Goal: Task Accomplishment & Management: Manage account settings

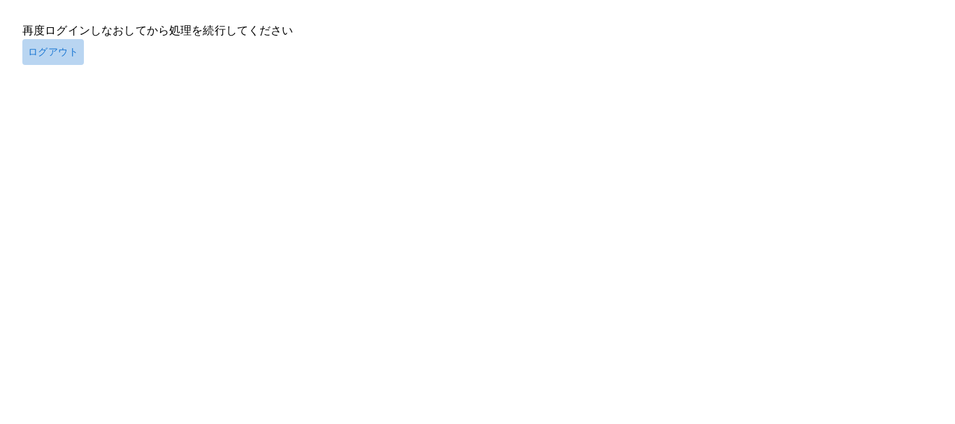
click at [54, 50] on button "ログアウト" at bounding box center [53, 52] width 62 height 26
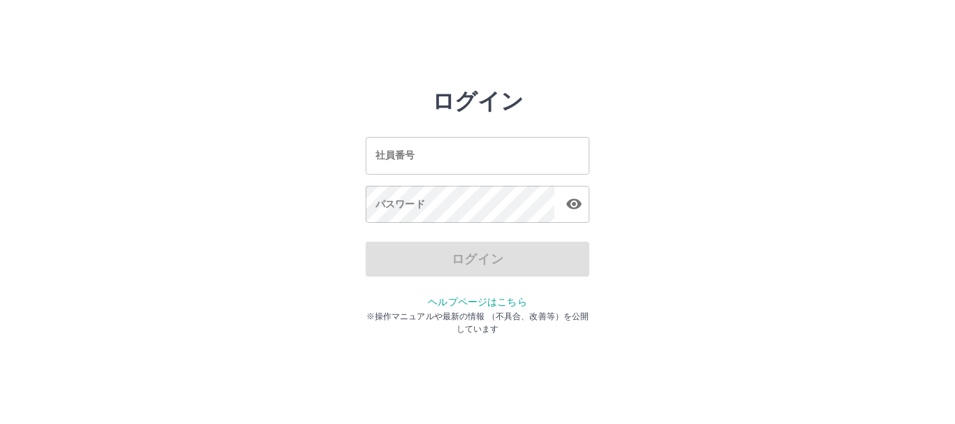
click at [455, 168] on input "社員番号" at bounding box center [478, 155] width 224 height 37
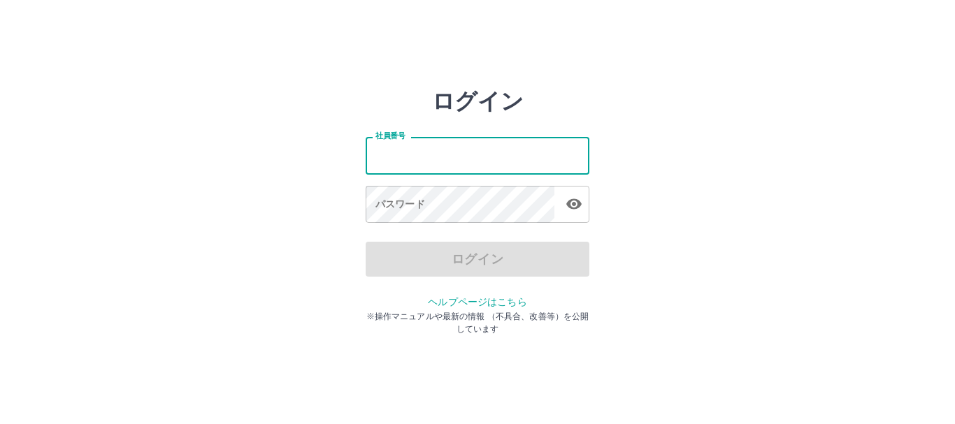
type input "*******"
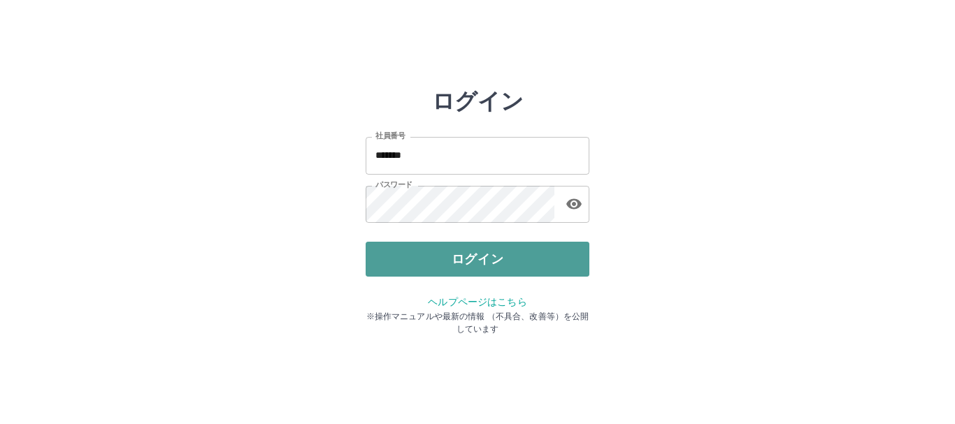
click at [436, 252] on button "ログイン" at bounding box center [478, 259] width 224 height 35
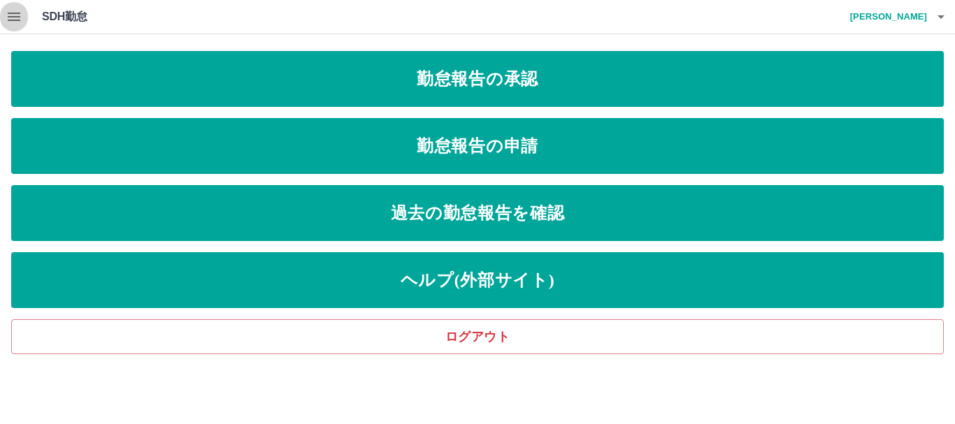
click at [11, 13] on icon "button" at bounding box center [14, 17] width 13 height 8
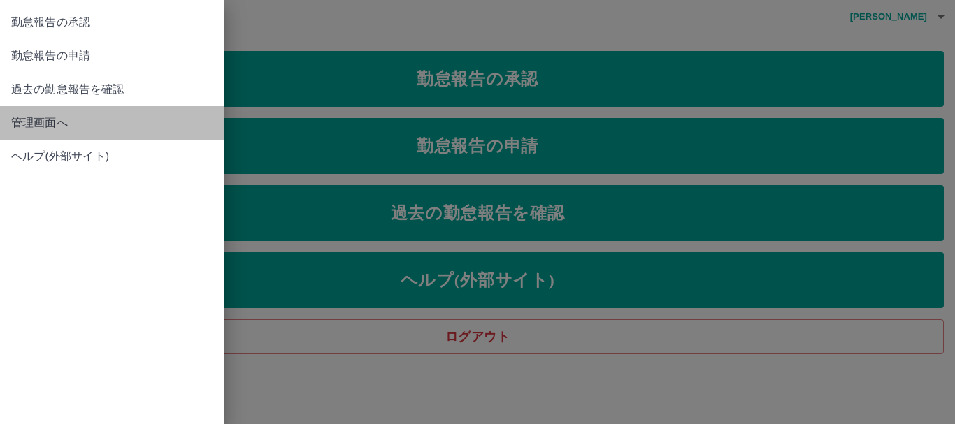
click at [47, 120] on span "管理画面へ" at bounding box center [111, 123] width 201 height 17
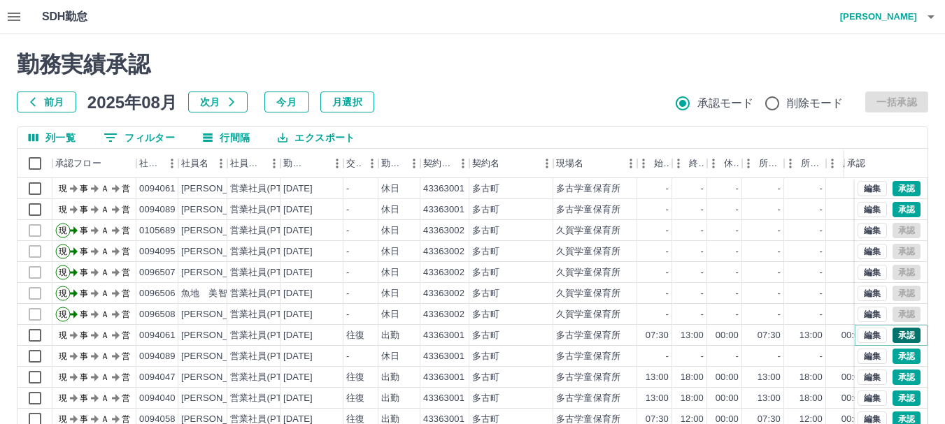
click at [900, 337] on button "承認" at bounding box center [906, 335] width 28 height 15
click at [898, 354] on button "承認" at bounding box center [906, 356] width 28 height 15
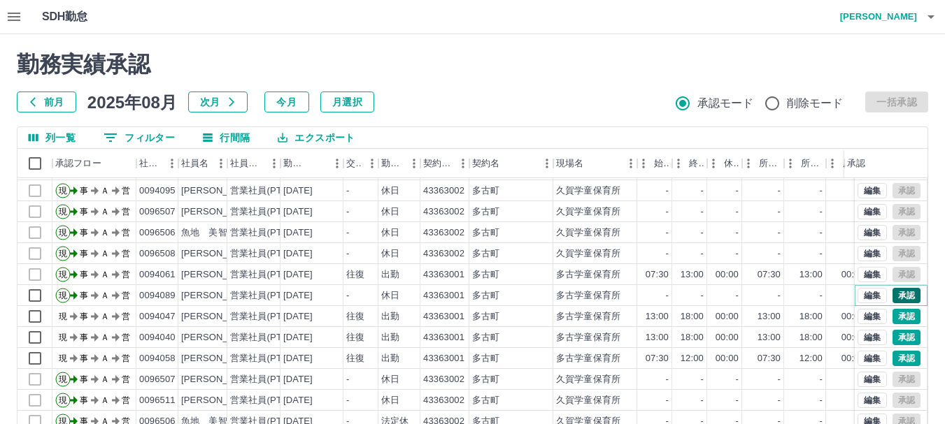
scroll to position [71, 0]
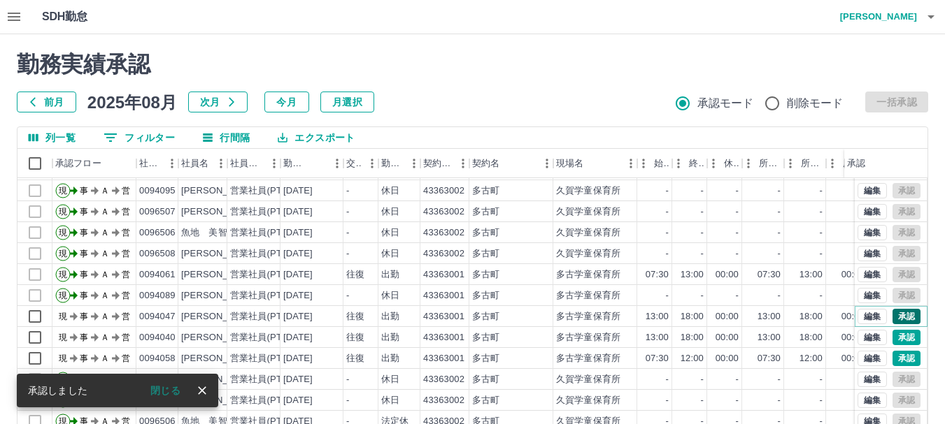
click at [894, 312] on button "承認" at bounding box center [906, 316] width 28 height 15
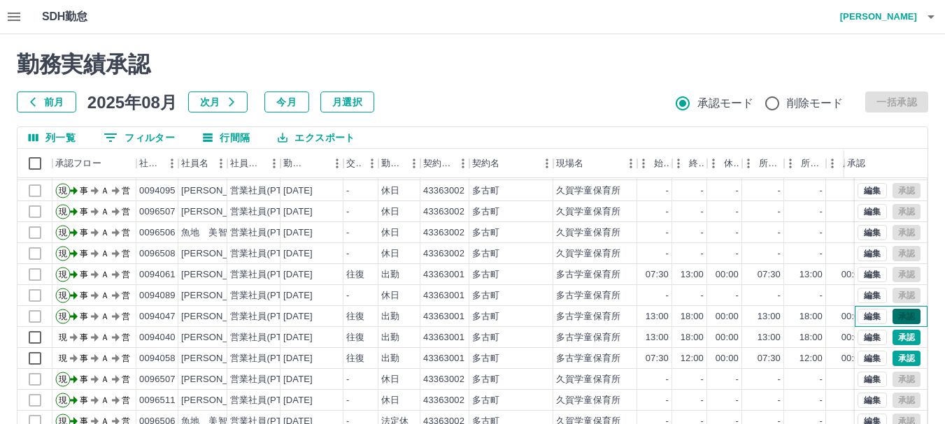
click at [895, 311] on div "編集 承認" at bounding box center [888, 316] width 63 height 15
click at [896, 330] on button "承認" at bounding box center [906, 337] width 28 height 15
click at [896, 351] on button "承認" at bounding box center [906, 358] width 28 height 15
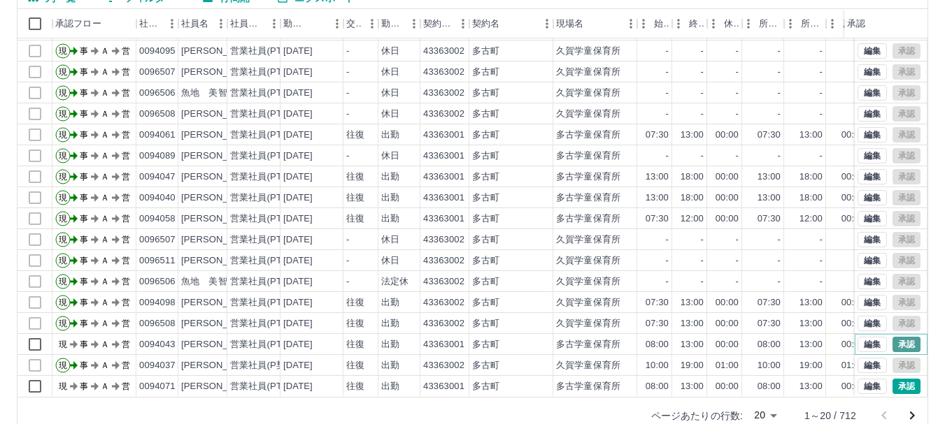
click at [900, 338] on button "承認" at bounding box center [906, 344] width 28 height 15
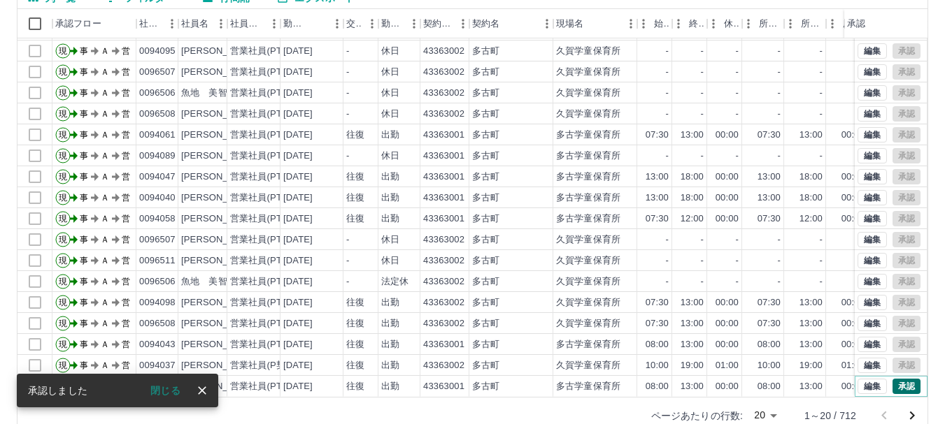
click at [892, 379] on button "承認" at bounding box center [906, 386] width 28 height 15
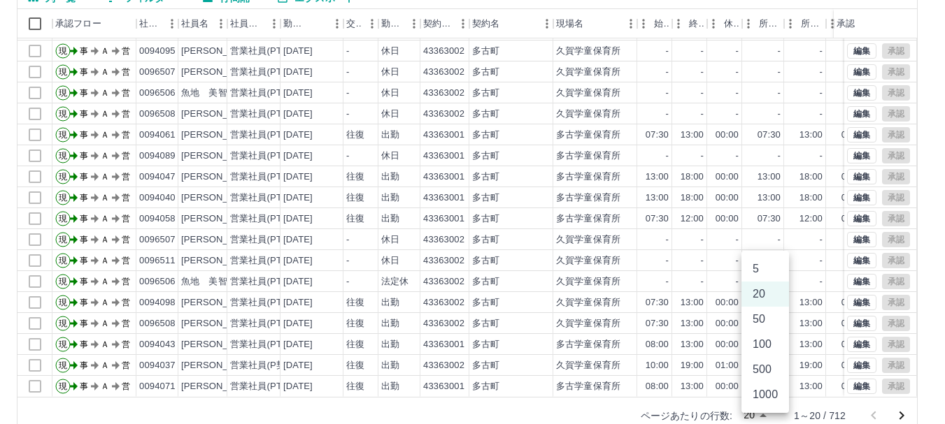
scroll to position [141, 0]
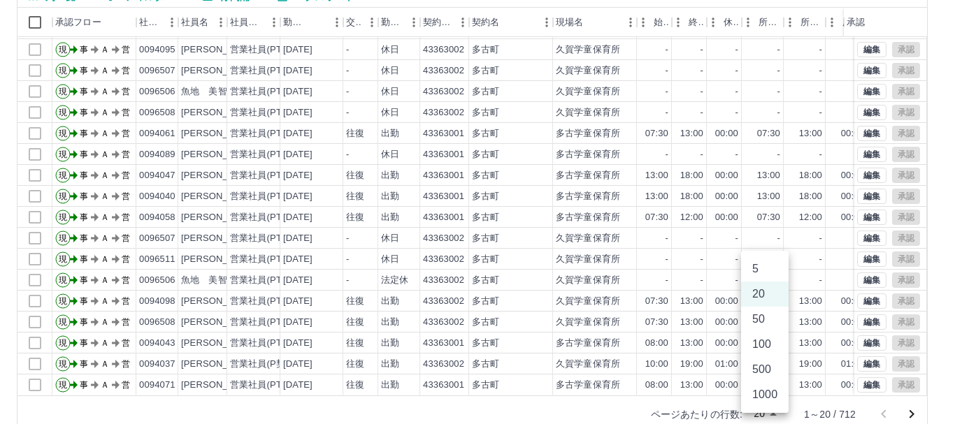
click at [775, 417] on body "SDH勤怠 [PERSON_NAME] 勤務実績承認 前月 [DATE] 次月 今月 月選択 承認モード 削除モード 一括承認 列一覧 0 フィルター 行間隔…" at bounding box center [477, 154] width 955 height 591
click at [771, 350] on li "100" at bounding box center [765, 344] width 48 height 25
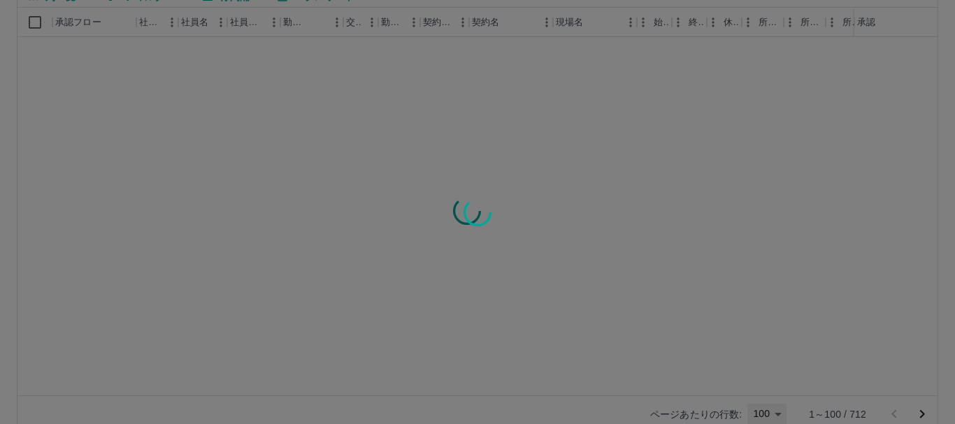
type input "***"
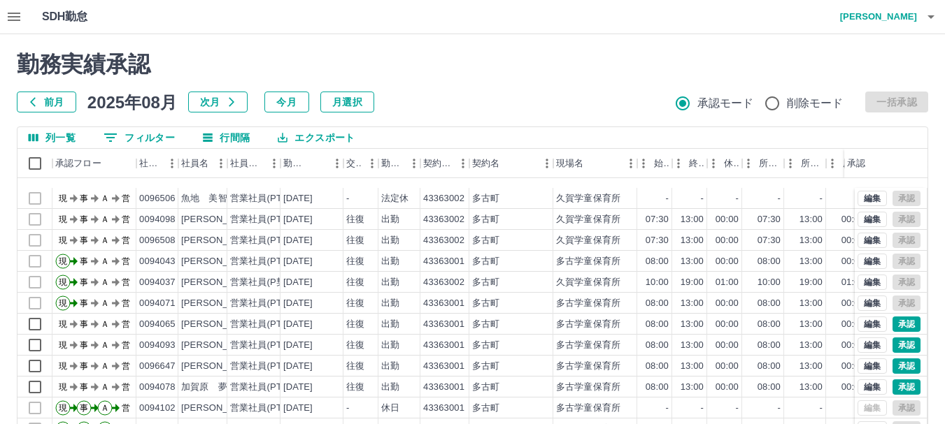
scroll to position [280, 0]
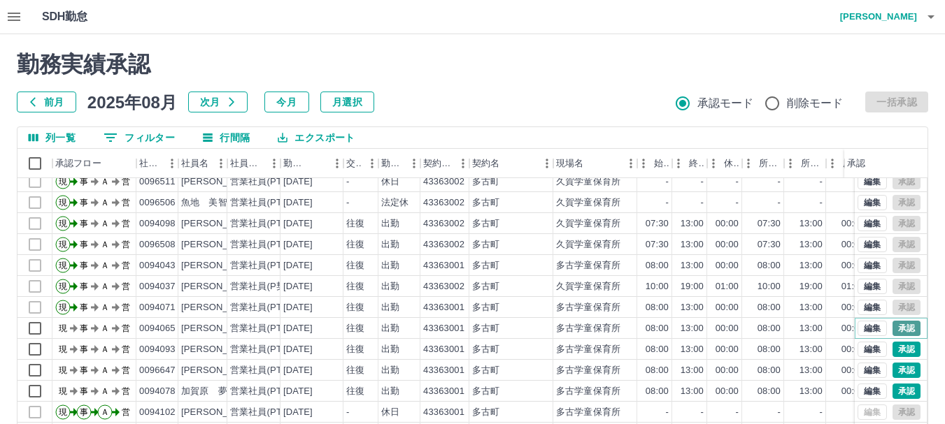
click at [893, 323] on button "承認" at bounding box center [906, 328] width 28 height 15
click at [894, 352] on button "承認" at bounding box center [906, 349] width 28 height 15
click at [896, 364] on button "承認" at bounding box center [906, 370] width 28 height 15
click at [894, 375] on button "承認" at bounding box center [906, 370] width 28 height 15
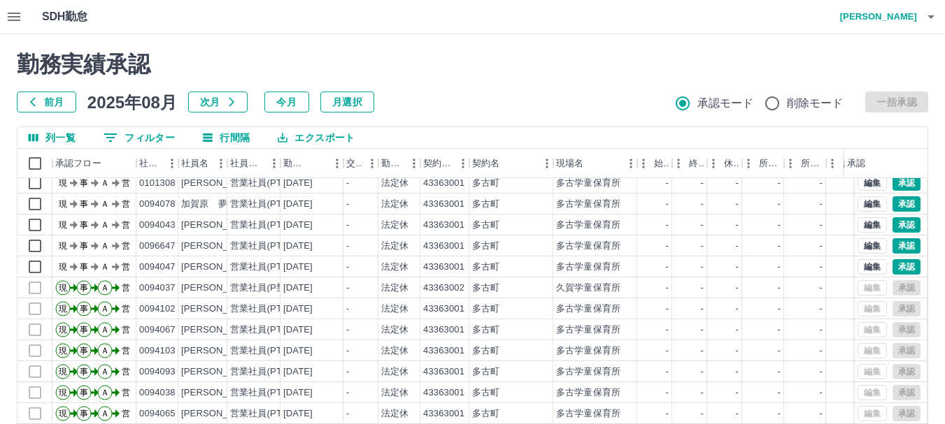
scroll to position [769, 0]
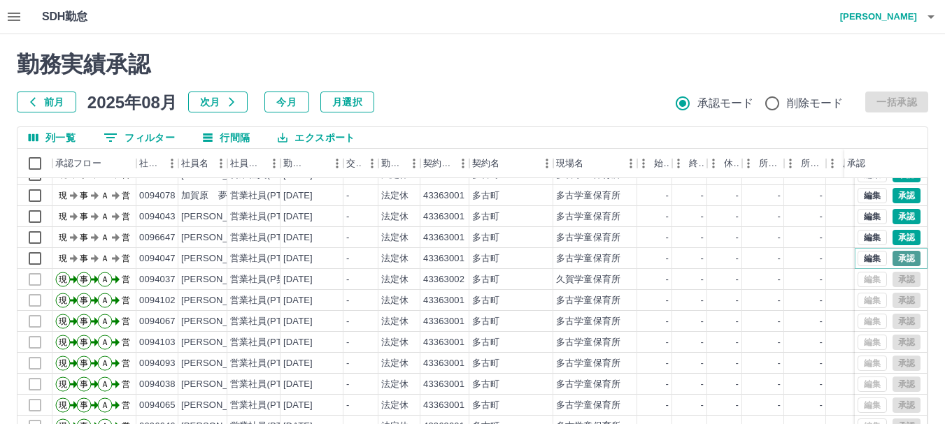
click at [898, 262] on button "承認" at bounding box center [906, 258] width 28 height 15
click at [894, 255] on button "承認" at bounding box center [906, 258] width 28 height 15
click at [892, 232] on button "承認" at bounding box center [906, 237] width 28 height 15
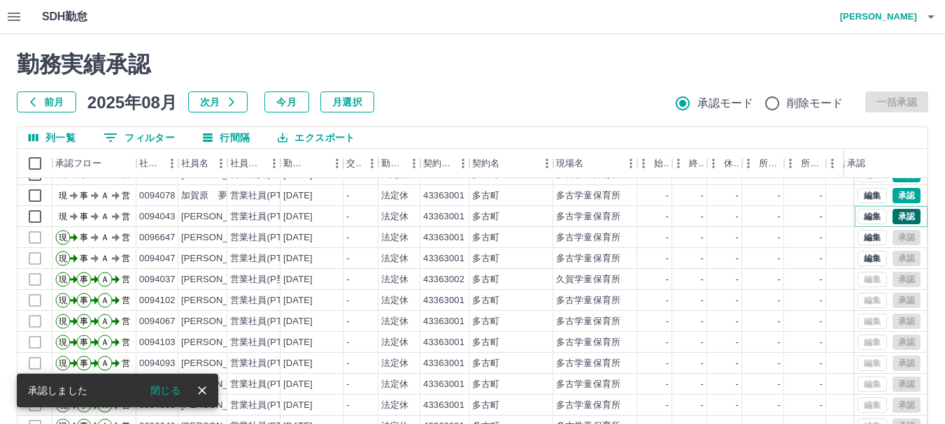
click at [900, 217] on button "承認" at bounding box center [906, 216] width 28 height 15
click at [900, 199] on button "承認" at bounding box center [906, 195] width 28 height 15
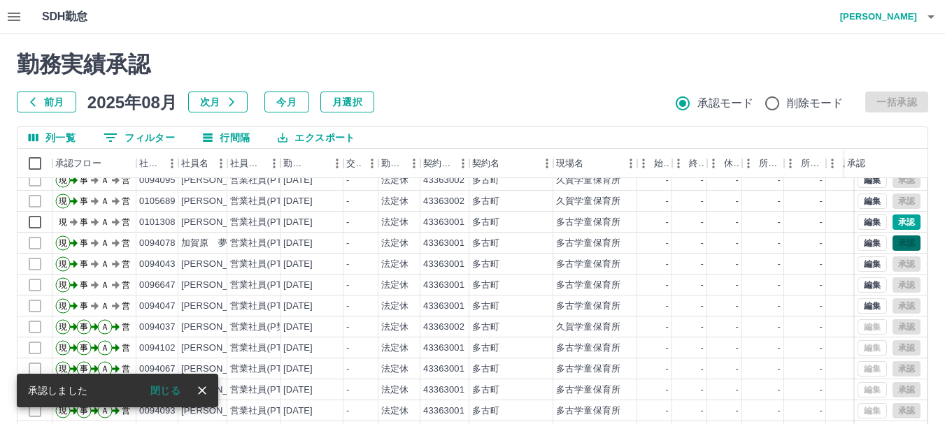
scroll to position [699, 0]
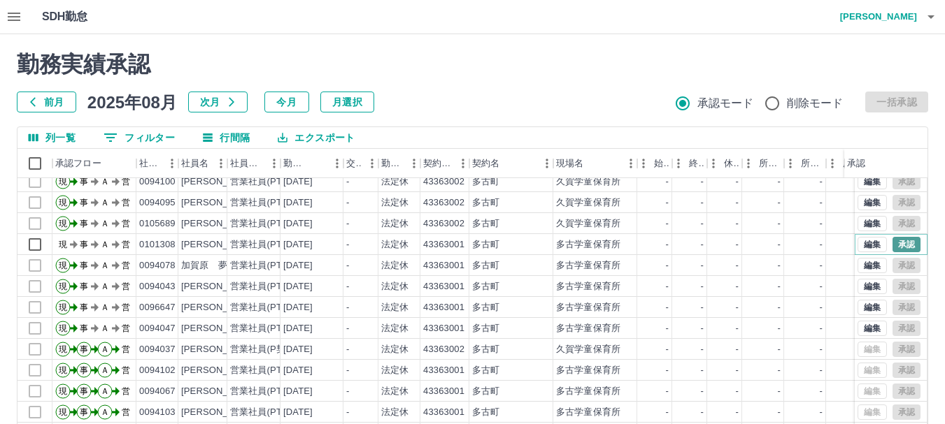
click at [896, 243] on button "承認" at bounding box center [906, 244] width 28 height 15
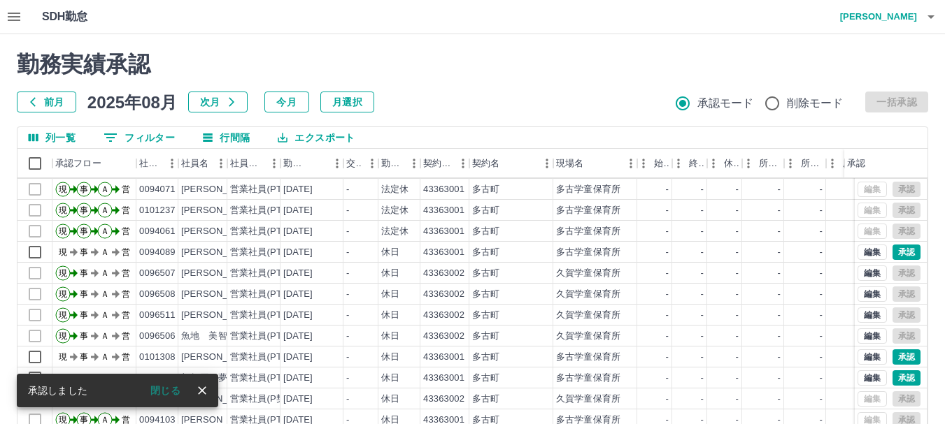
scroll to position [1049, 0]
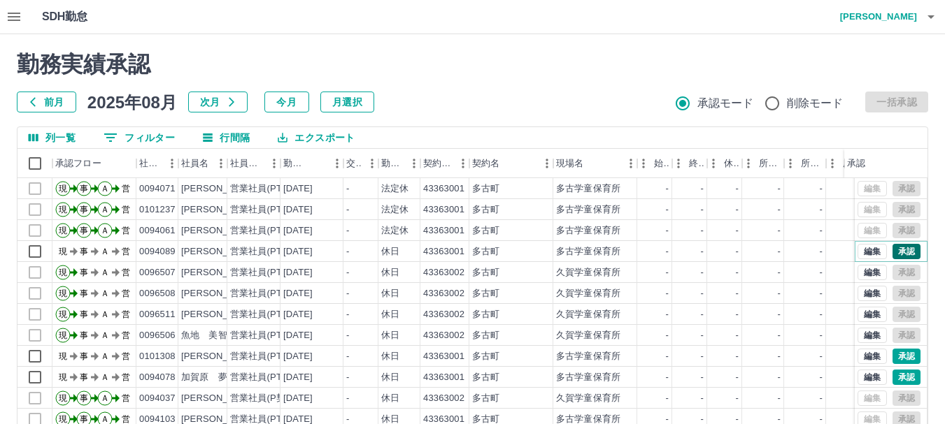
click at [898, 253] on button "承認" at bounding box center [906, 251] width 28 height 15
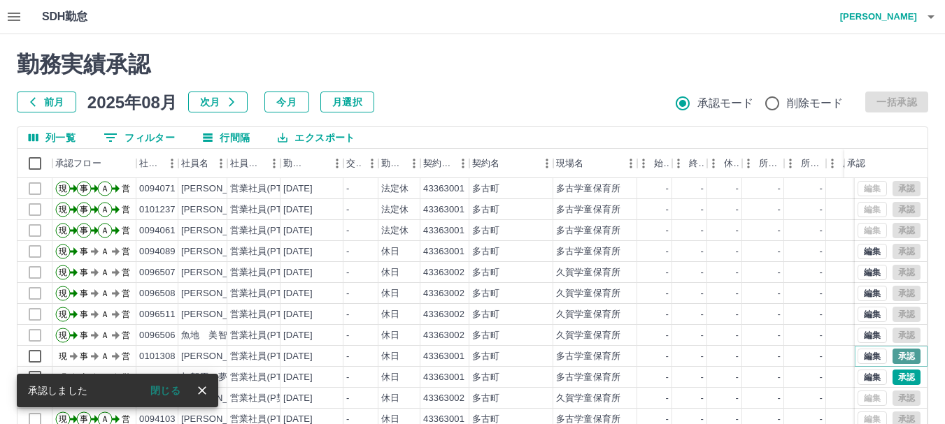
click at [892, 354] on button "承認" at bounding box center [906, 356] width 28 height 15
click at [895, 373] on button "承認" at bounding box center [906, 377] width 28 height 15
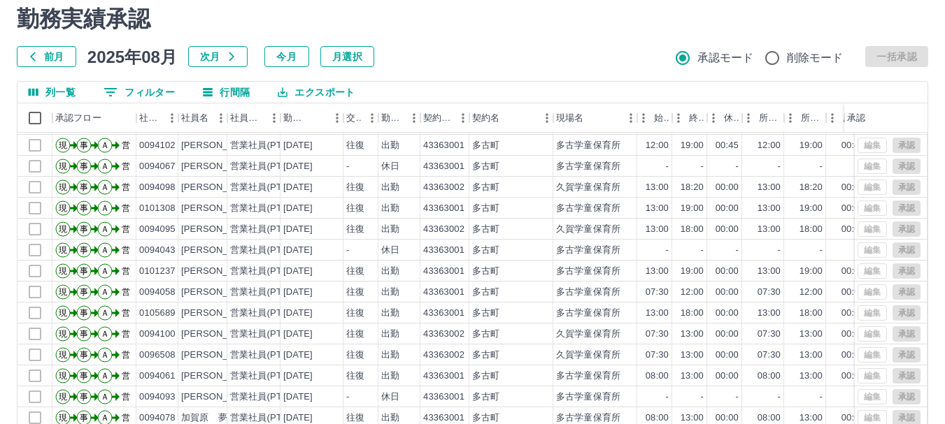
scroll to position [166, 0]
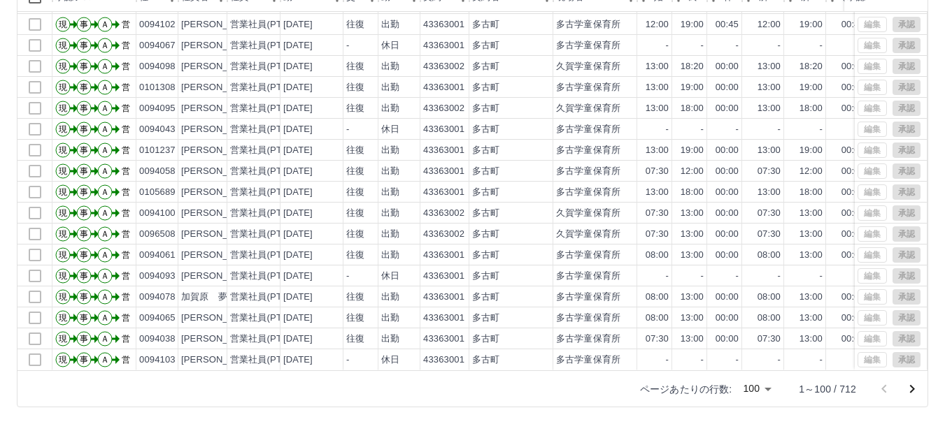
click at [910, 387] on icon "次のページへ" at bounding box center [911, 389] width 17 height 17
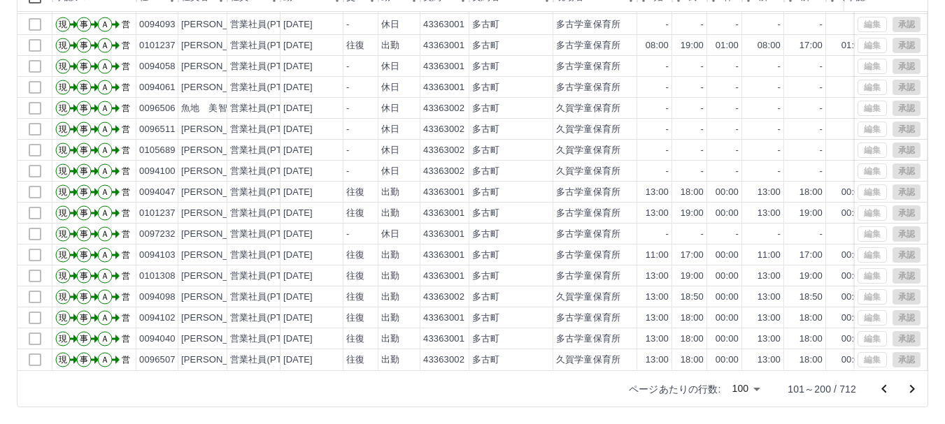
click at [917, 389] on icon "次のページへ" at bounding box center [911, 389] width 17 height 17
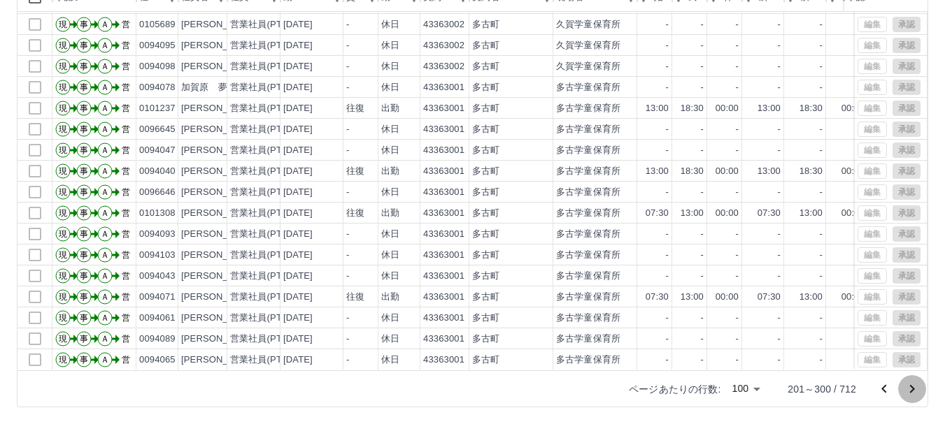
click at [914, 392] on icon "次のページへ" at bounding box center [911, 389] width 17 height 17
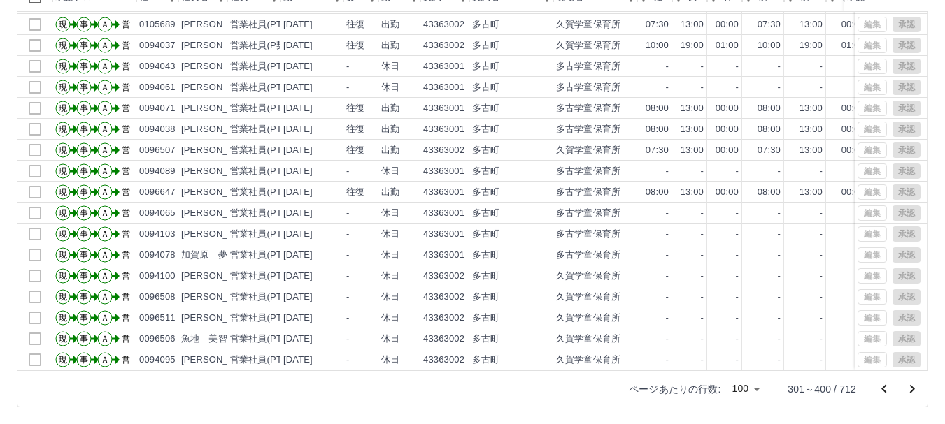
click at [910, 389] on icon "次のページへ" at bounding box center [911, 389] width 17 height 17
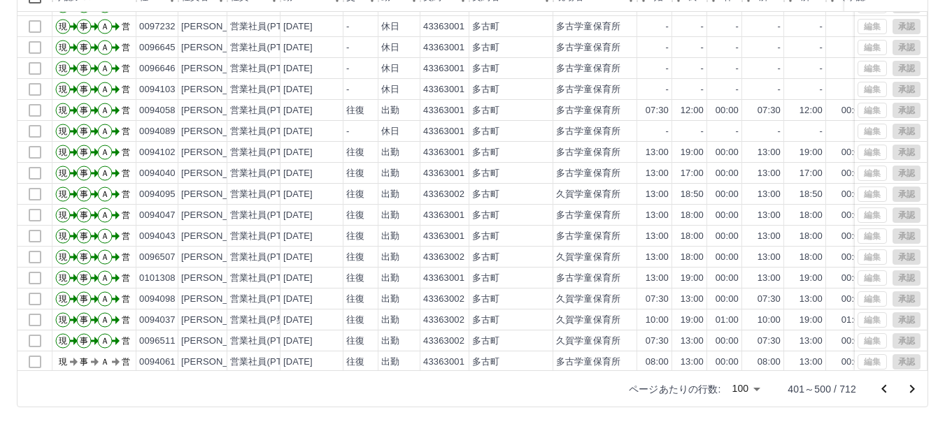
scroll to position [1749, 0]
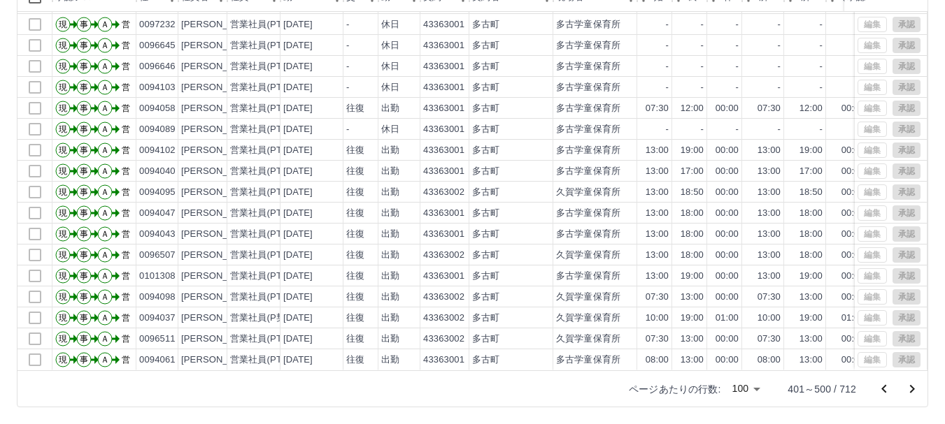
click at [909, 387] on icon "次のページへ" at bounding box center [911, 389] width 17 height 17
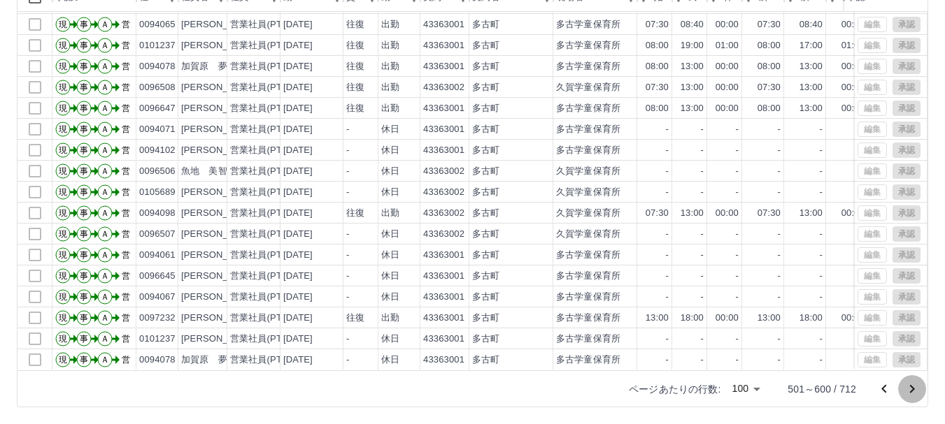
click at [912, 384] on icon "次のページへ" at bounding box center [911, 389] width 17 height 17
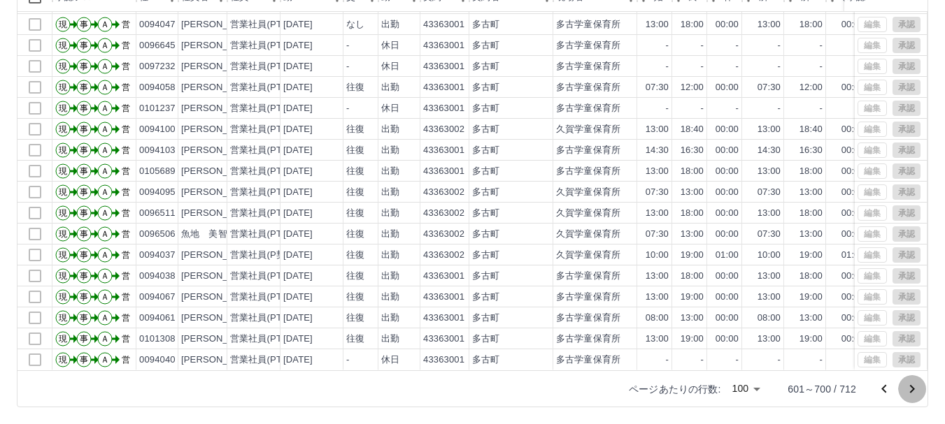
click at [914, 390] on icon "次のページへ" at bounding box center [911, 389] width 17 height 17
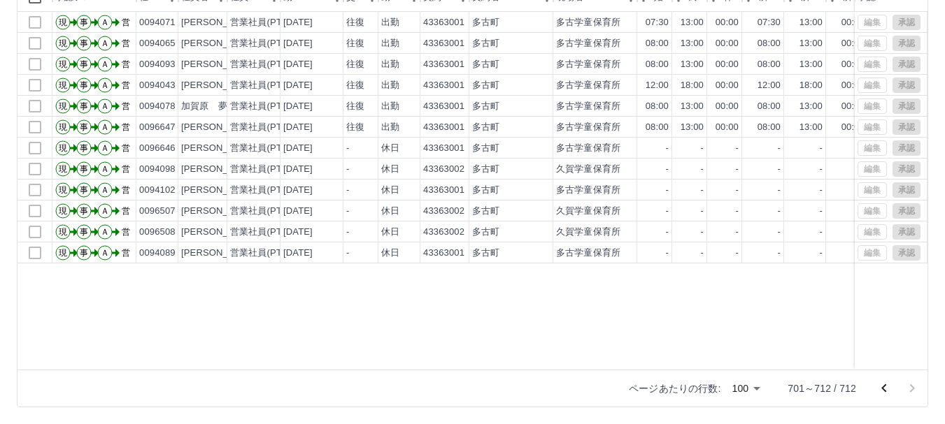
scroll to position [0, 0]
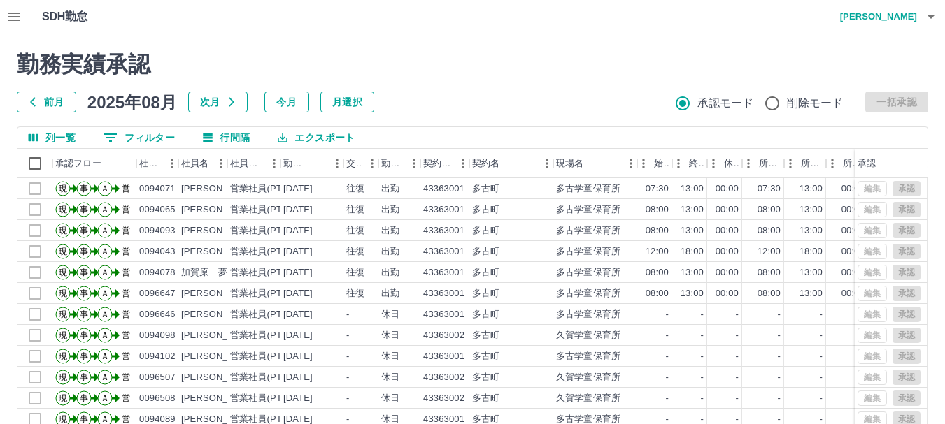
click at [12, 17] on icon "button" at bounding box center [14, 17] width 13 height 8
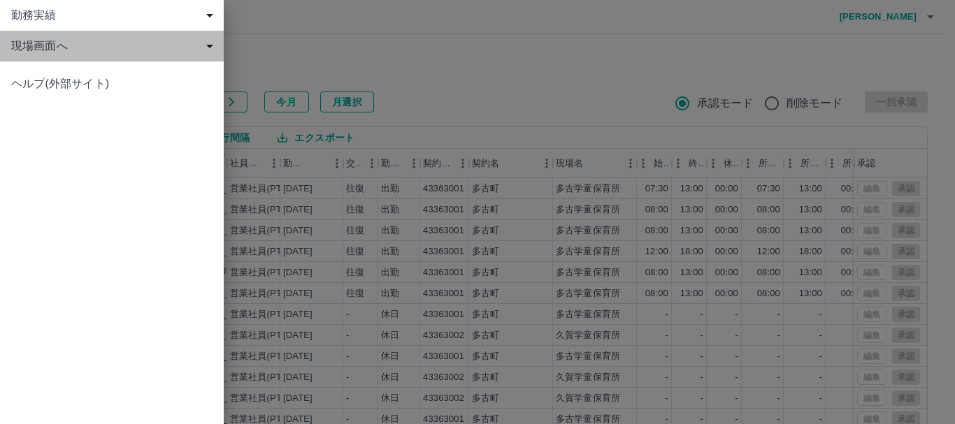
click at [33, 48] on span "現場画面へ" at bounding box center [114, 46] width 207 height 17
click at [54, 45] on span "現場画面へ" at bounding box center [114, 46] width 207 height 17
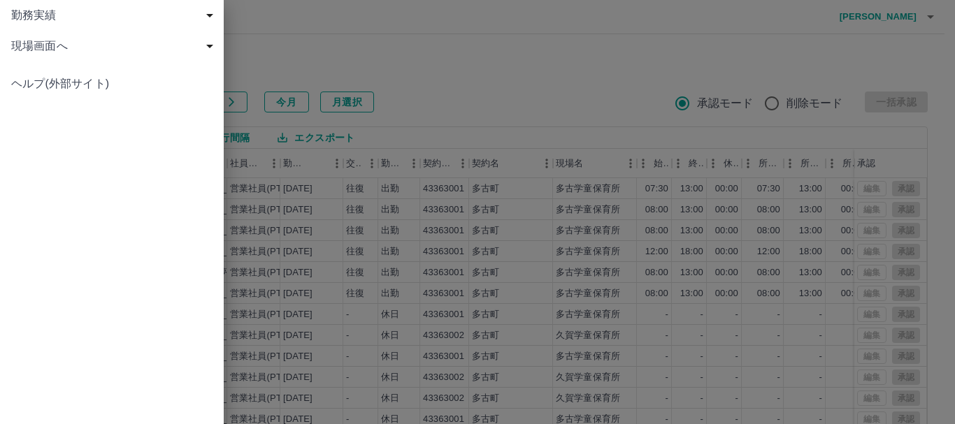
click at [407, 62] on div at bounding box center [477, 212] width 955 height 424
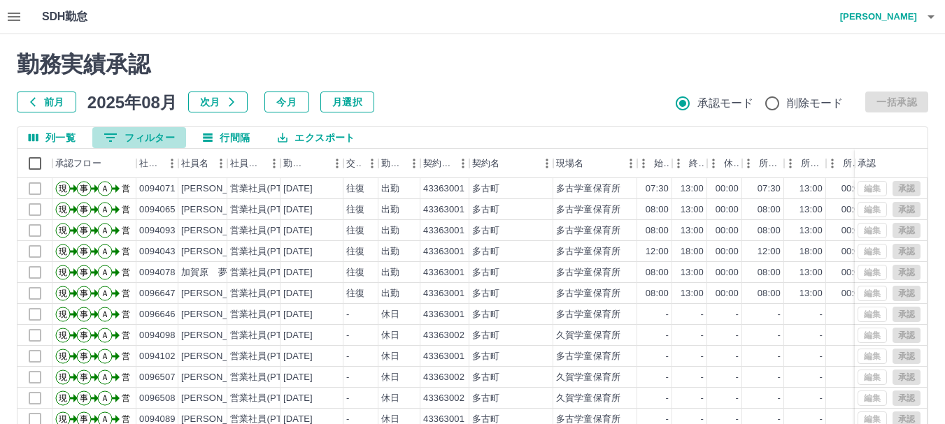
click at [131, 140] on button "0 フィルター" at bounding box center [139, 137] width 94 height 21
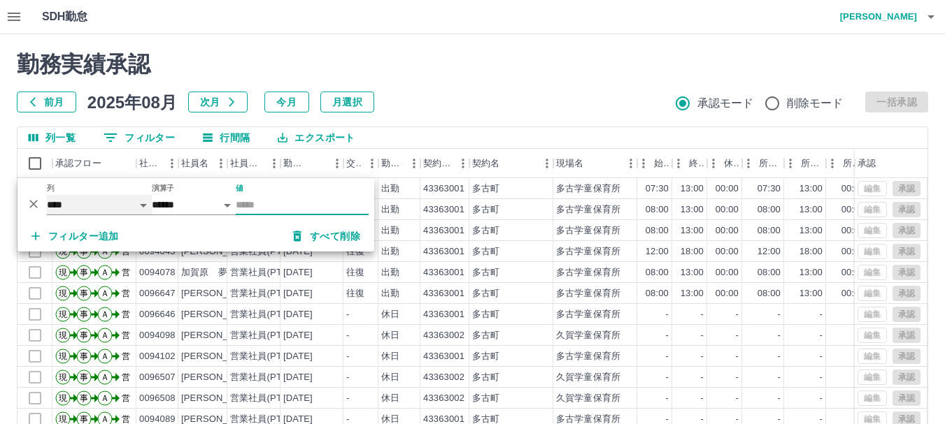
click at [143, 206] on select "**** *** **** *** *** **** ***** *** *** ** ** ** **** **** **** ** ** *** ****…" at bounding box center [99, 205] width 105 height 20
click at [47, 195] on select "**** *** **** *** *** **** ***** *** *** ** ** ** **** **** **** ** ** *** ****…" at bounding box center [99, 205] width 105 height 20
select select "**********"
select select "*****"
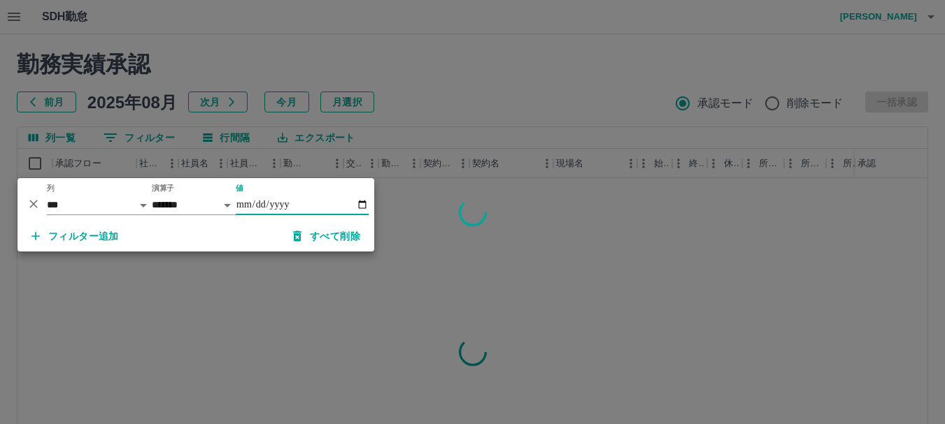
click at [307, 202] on input "値" at bounding box center [302, 205] width 133 height 20
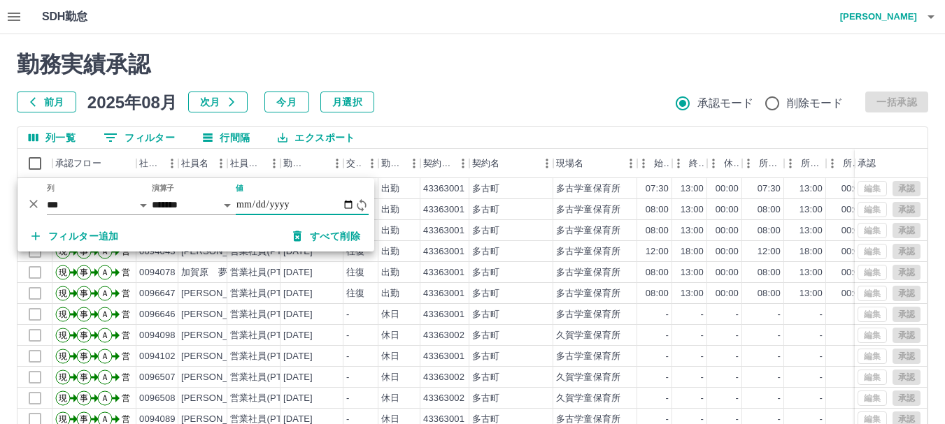
type input "**********"
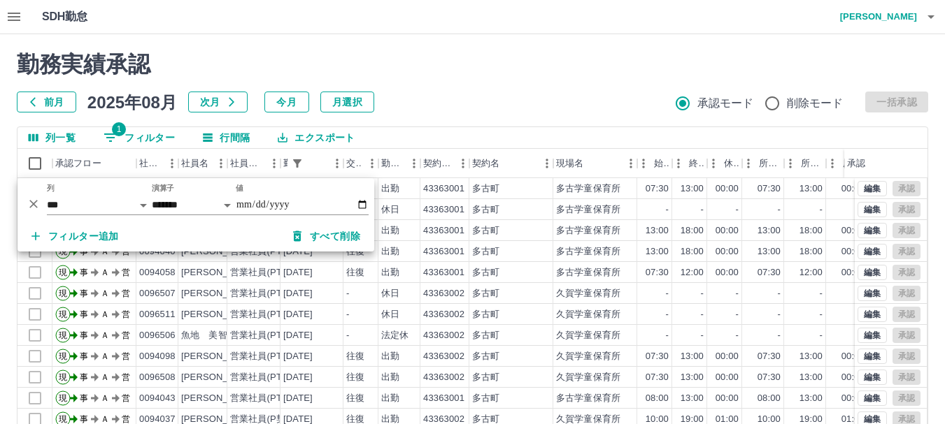
click at [512, 76] on h2 "勤務実績承認" at bounding box center [472, 64] width 911 height 27
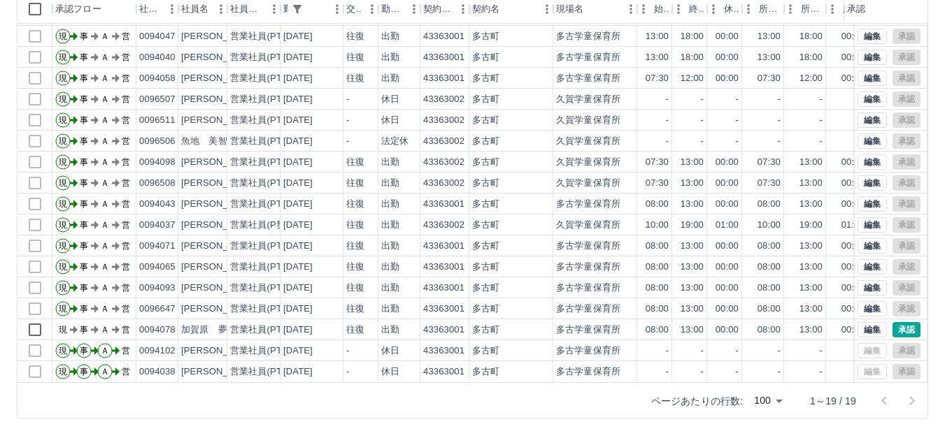
scroll to position [166, 0]
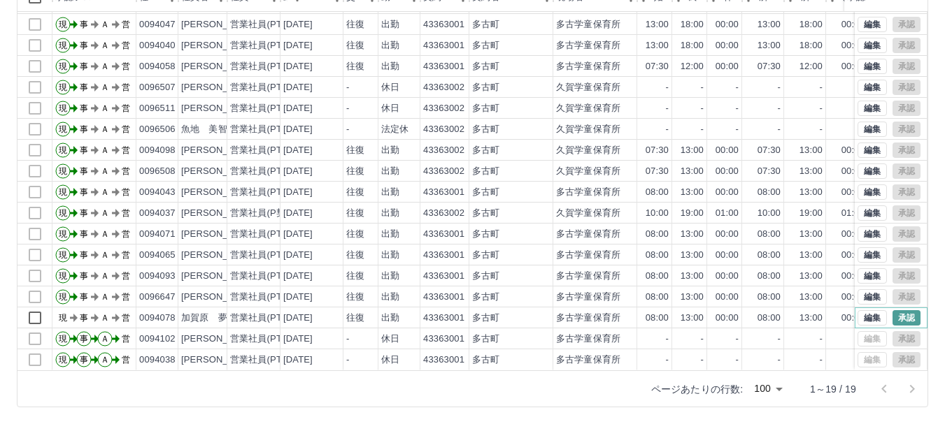
click at [899, 310] on button "承認" at bounding box center [906, 317] width 28 height 15
click at [912, 389] on div at bounding box center [898, 389] width 56 height 28
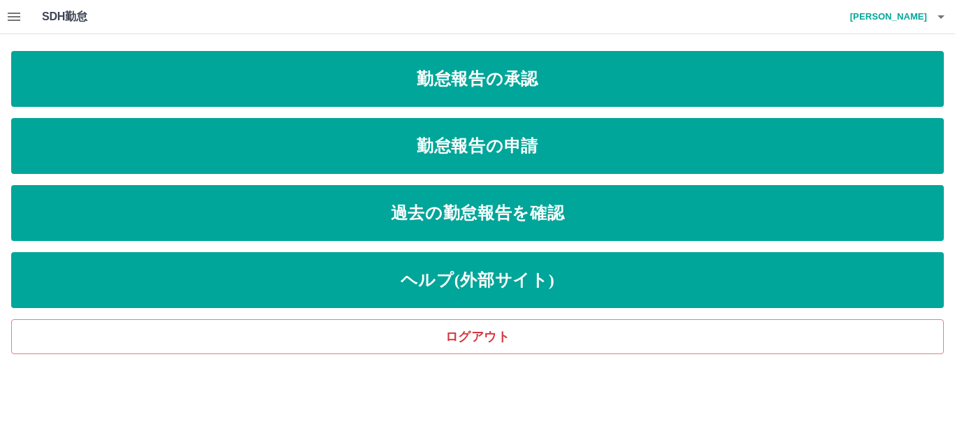
click at [18, 13] on icon "button" at bounding box center [14, 17] width 13 height 8
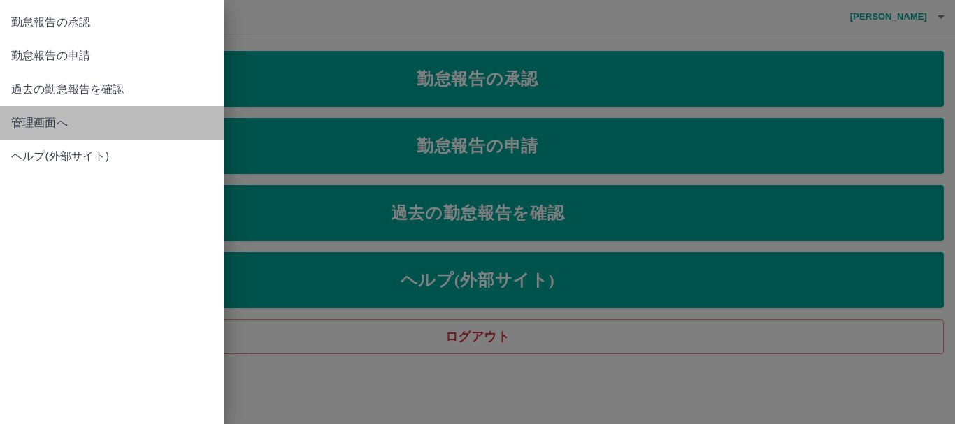
click at [61, 120] on span "管理画面へ" at bounding box center [111, 123] width 201 height 17
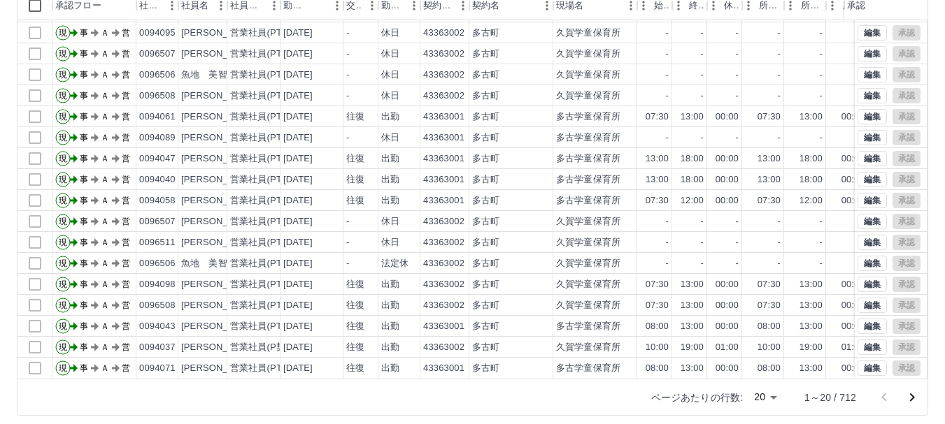
scroll to position [166, 0]
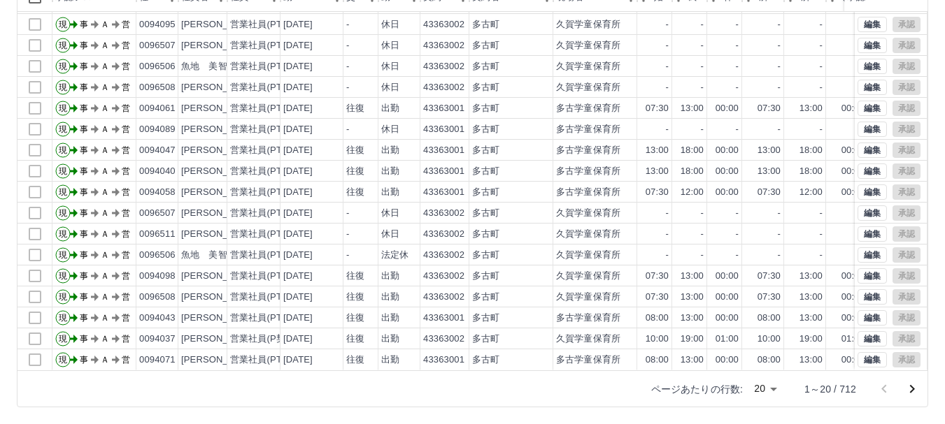
click at [912, 391] on icon "次のページへ" at bounding box center [912, 389] width 5 height 8
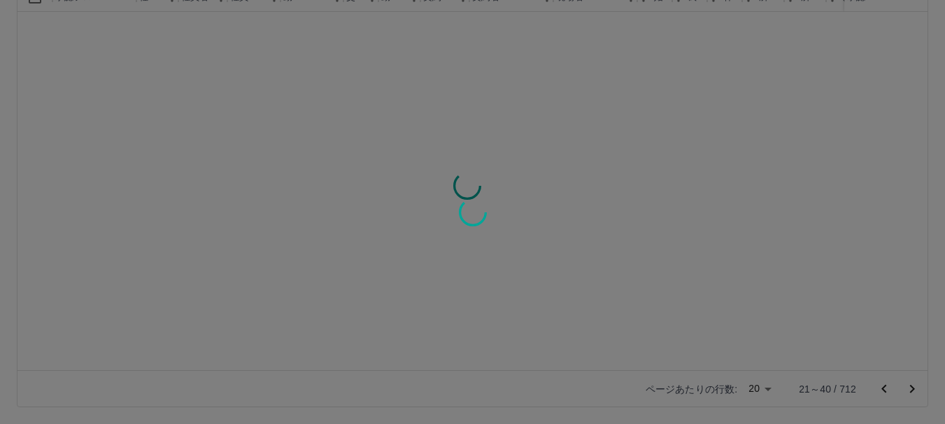
scroll to position [0, 0]
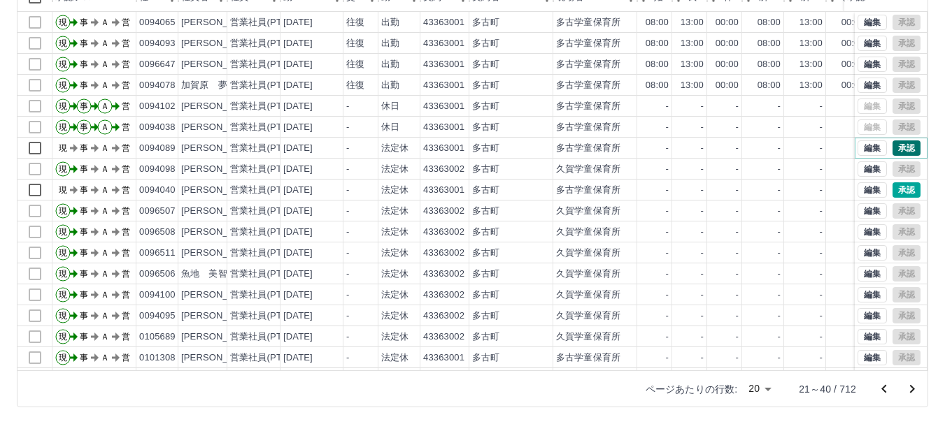
click at [892, 148] on button "承認" at bounding box center [906, 148] width 28 height 15
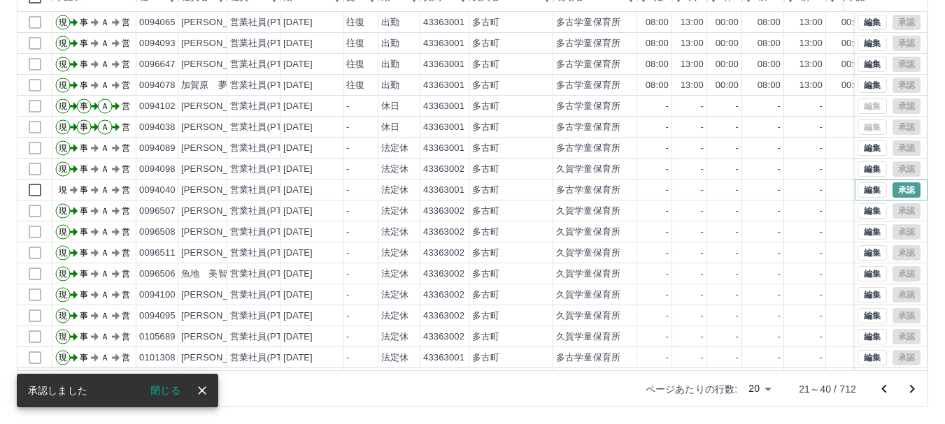
click at [903, 192] on button "承認" at bounding box center [906, 189] width 28 height 15
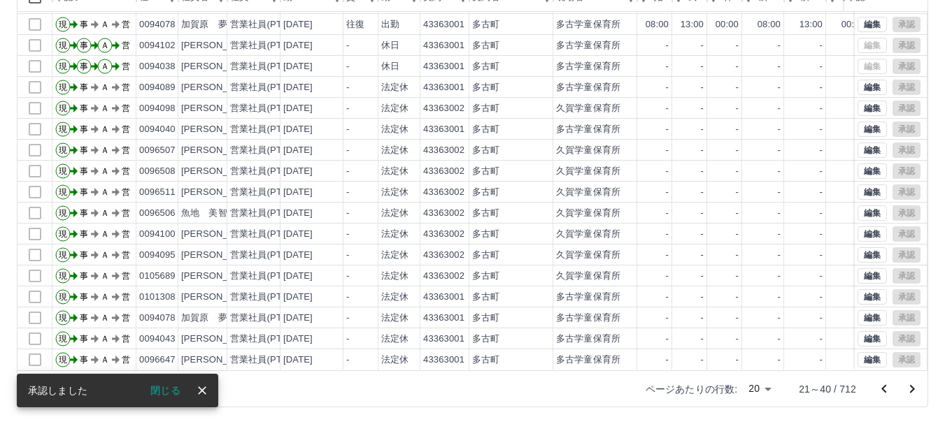
scroll to position [71, 0]
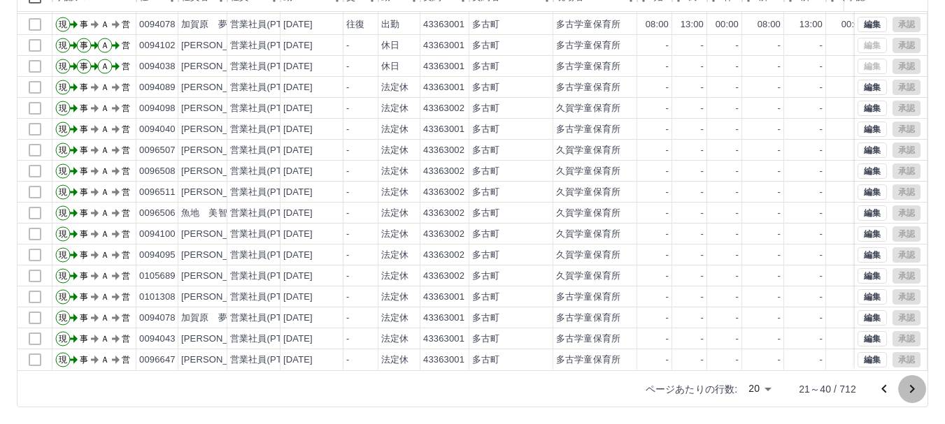
click at [914, 390] on icon "次のページへ" at bounding box center [911, 389] width 17 height 17
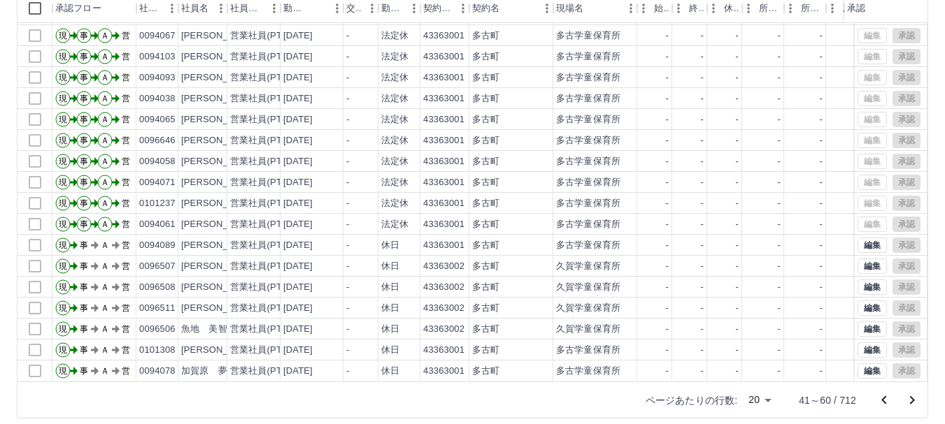
scroll to position [166, 0]
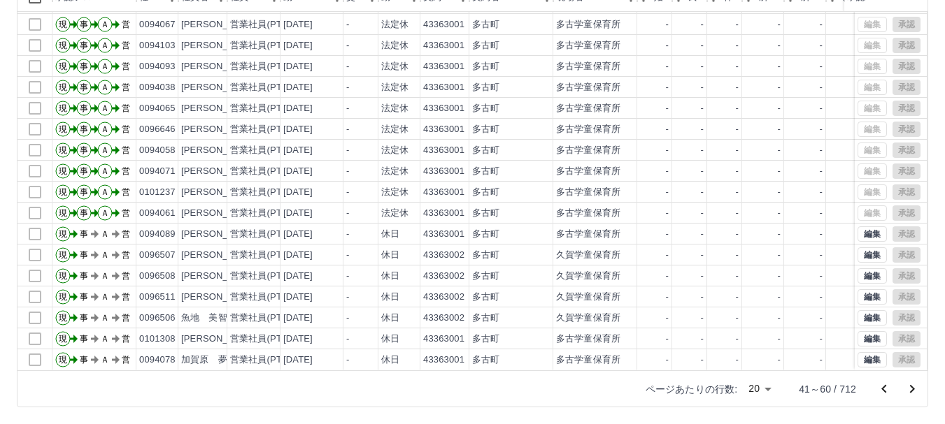
click at [909, 387] on icon "次のページへ" at bounding box center [911, 389] width 17 height 17
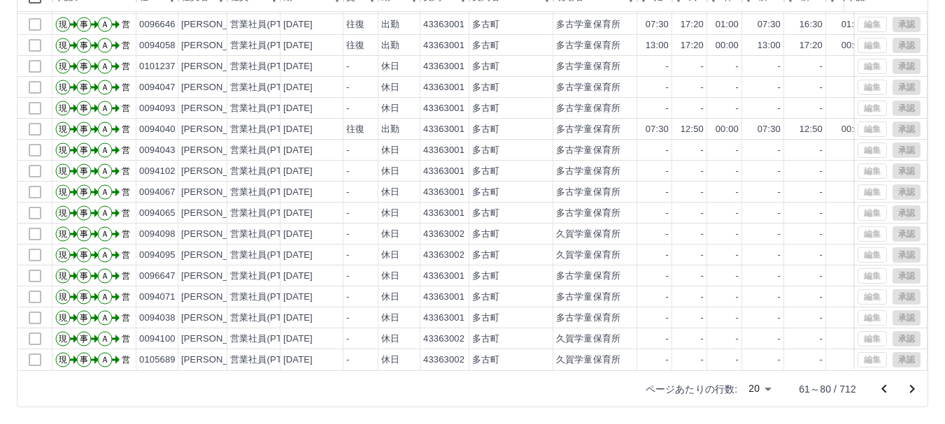
click at [907, 387] on icon "次のページへ" at bounding box center [911, 389] width 17 height 17
